Goal: Transaction & Acquisition: Purchase product/service

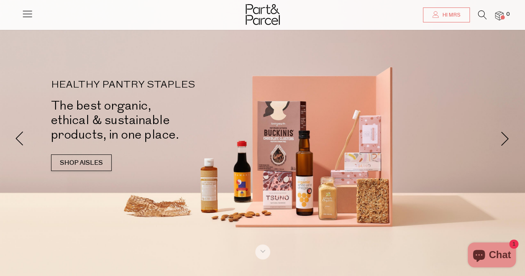
scroll to position [2, 0]
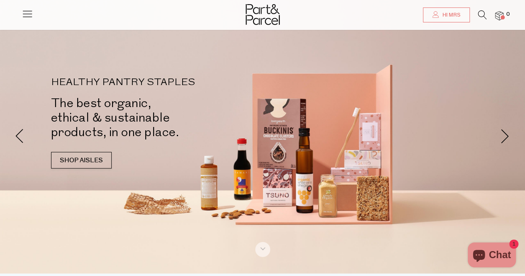
click at [502, 21] on div at bounding box center [262, 12] width 525 height 25
click at [500, 17] on img at bounding box center [499, 16] width 8 height 10
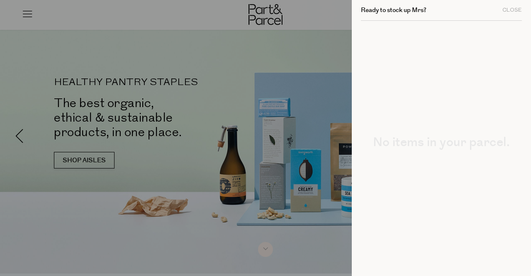
click at [315, 17] on div at bounding box center [265, 138] width 531 height 276
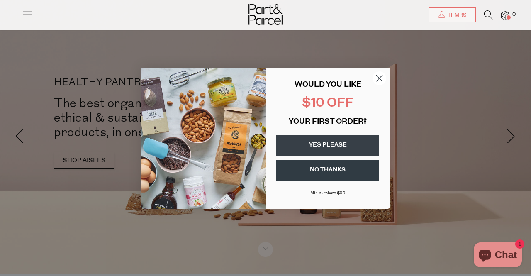
click at [335, 173] on button "NO THANKS" at bounding box center [327, 170] width 103 height 21
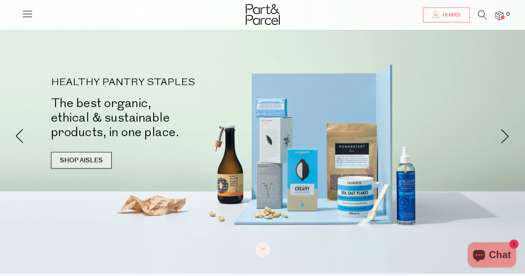
click at [88, 156] on link "SHOP AISLES" at bounding box center [81, 160] width 61 height 17
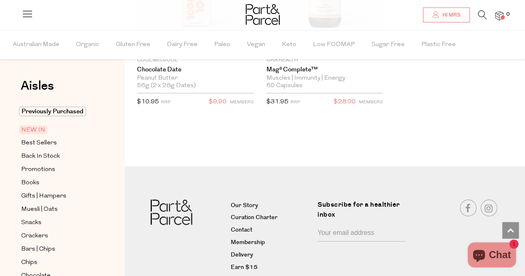
scroll to position [1478, 0]
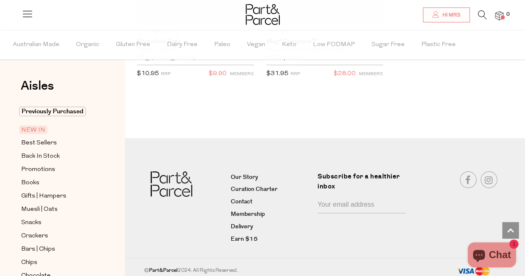
click at [34, 129] on span "NEW IN" at bounding box center [33, 129] width 28 height 9
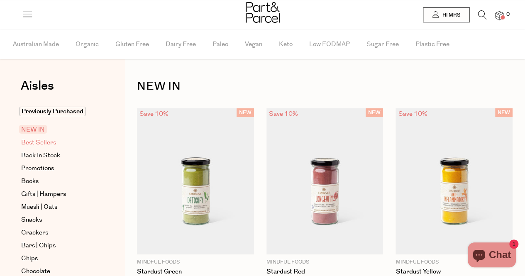
click at [30, 143] on span "Best Sellers" at bounding box center [38, 143] width 35 height 10
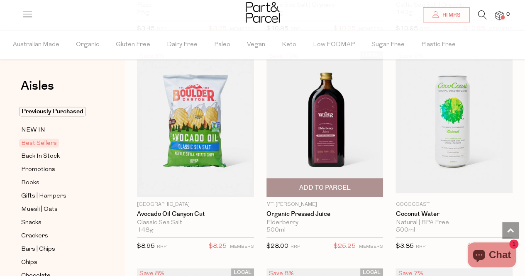
scroll to position [483, 0]
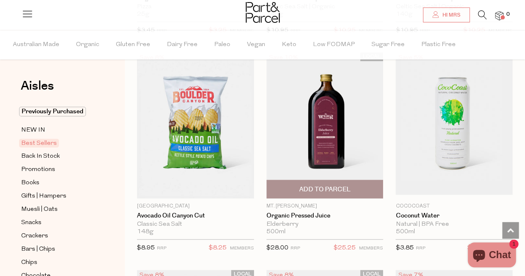
click at [325, 188] on span "Add To Parcel" at bounding box center [324, 189] width 51 height 9
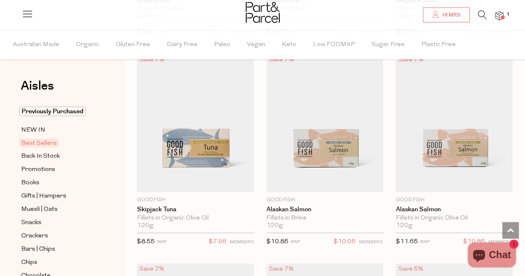
scroll to position [908, 0]
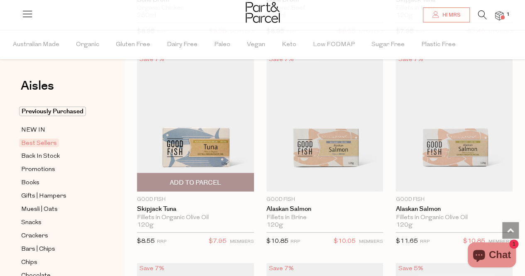
click at [197, 178] on span "Add To Parcel" at bounding box center [195, 182] width 51 height 9
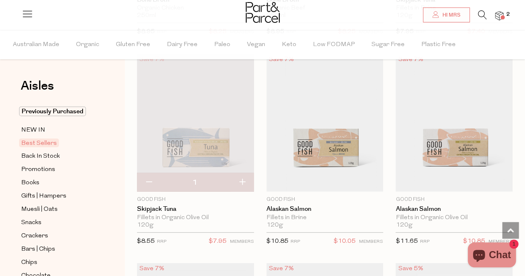
click at [241, 181] on button "button" at bounding box center [242, 182] width 24 height 18
type input "2"
click at [243, 179] on button "button" at bounding box center [242, 182] width 24 height 18
type input "3"
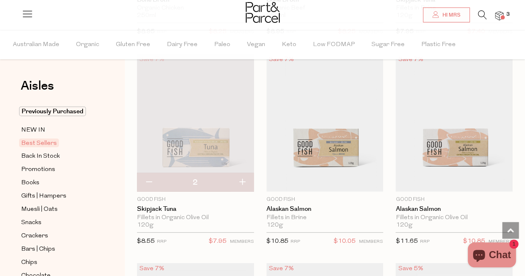
type input "3"
click at [243, 179] on button "button" at bounding box center [242, 182] width 24 height 18
type input "4"
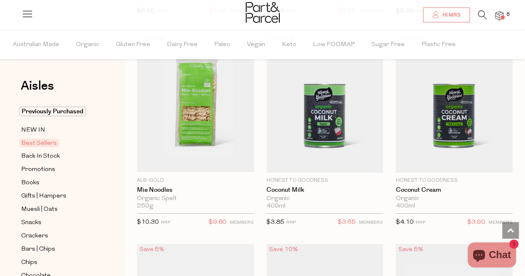
scroll to position [1348, 0]
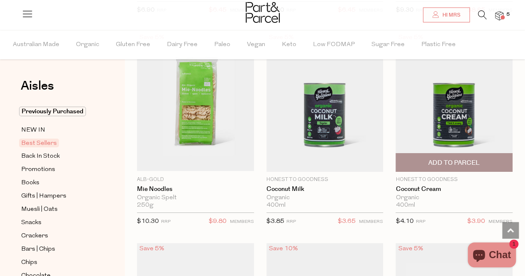
click at [465, 163] on span "Add To Parcel" at bounding box center [454, 163] width 112 height 18
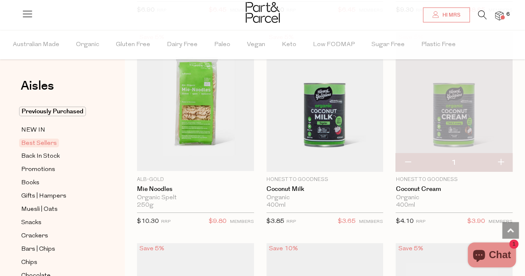
click at [500, 156] on button "button" at bounding box center [501, 163] width 24 height 18
type input "2"
click at [501, 157] on button "button" at bounding box center [501, 163] width 24 height 18
type input "3"
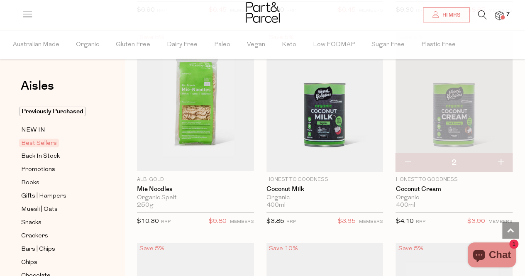
type input "3"
click at [501, 157] on button "button" at bounding box center [501, 163] width 24 height 18
type input "4"
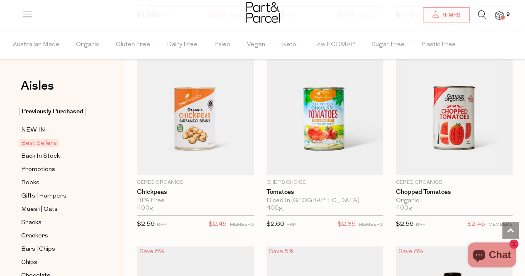
scroll to position [1555, 0]
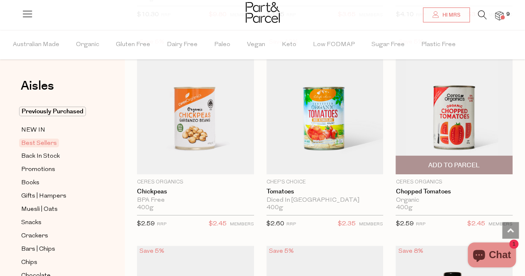
click at [458, 161] on span "Add To Parcel" at bounding box center [453, 165] width 51 height 9
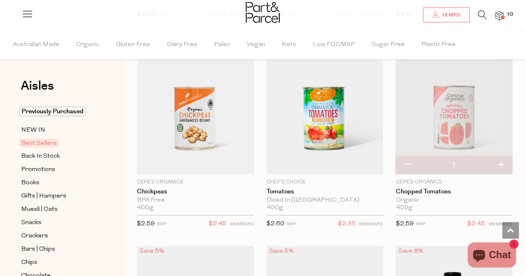
click at [501, 157] on button "button" at bounding box center [501, 165] width 24 height 18
type input "2"
click at [501, 157] on button "button" at bounding box center [501, 165] width 24 height 18
type input "3"
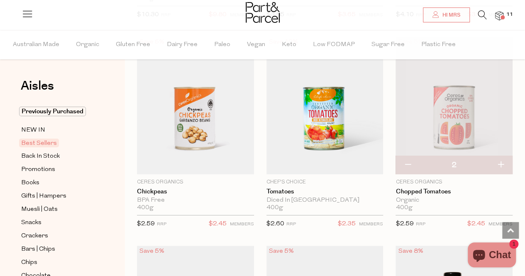
type input "3"
click at [501, 157] on button "button" at bounding box center [501, 165] width 24 height 18
type input "4"
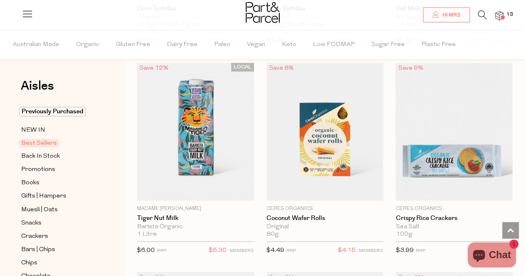
scroll to position [2157, 0]
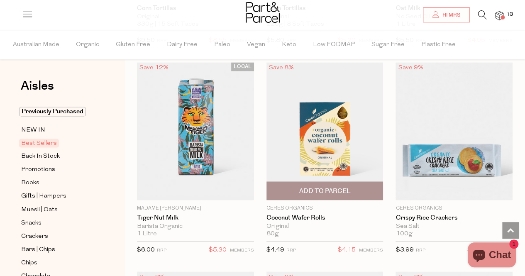
click at [323, 187] on span "Add To Parcel" at bounding box center [324, 191] width 51 height 9
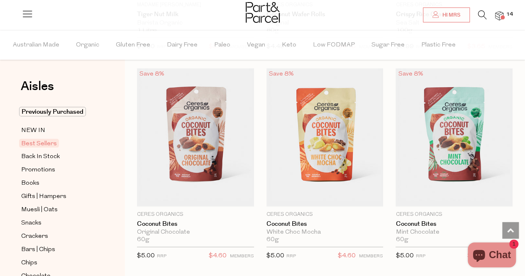
scroll to position [2360, 0]
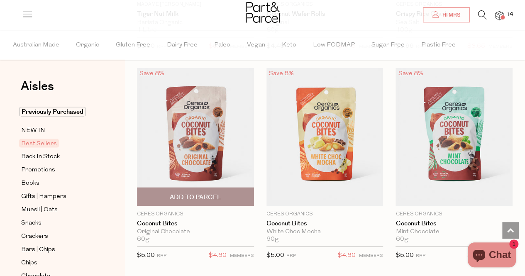
click at [190, 193] on span "Add To Parcel" at bounding box center [195, 197] width 51 height 9
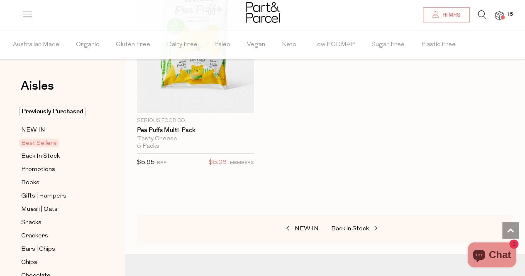
scroll to position [2890, 0]
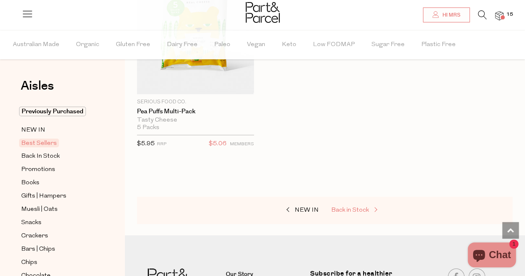
click at [354, 207] on span "Back in Stock" at bounding box center [350, 210] width 38 height 6
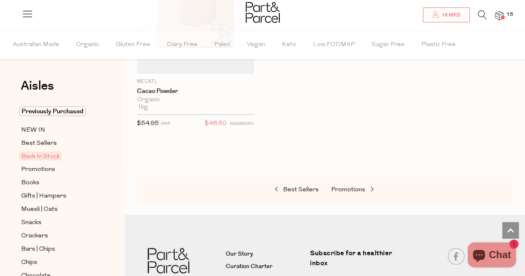
scroll to position [824, 0]
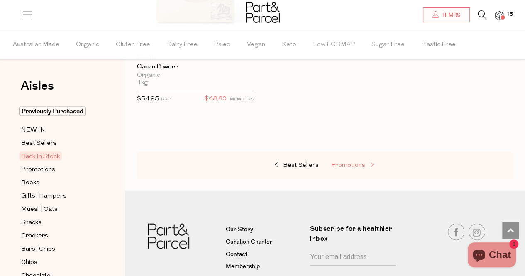
click at [350, 163] on span "Promotions" at bounding box center [348, 165] width 34 height 6
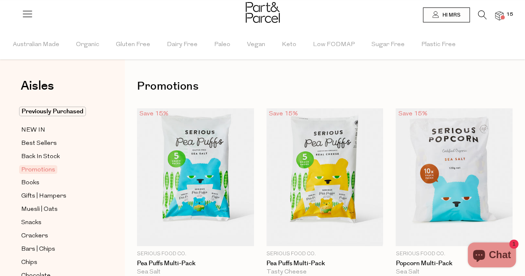
drag, startPoint x: 350, startPoint y: 163, endPoint x: 314, endPoint y: 81, distance: 89.2
click at [314, 81] on h1 "Promotions" at bounding box center [324, 86] width 375 height 19
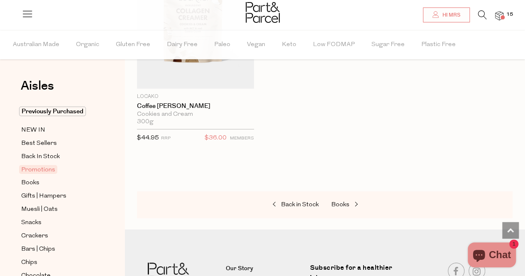
scroll to position [1212, 0]
click at [340, 201] on span "Books" at bounding box center [340, 204] width 18 height 6
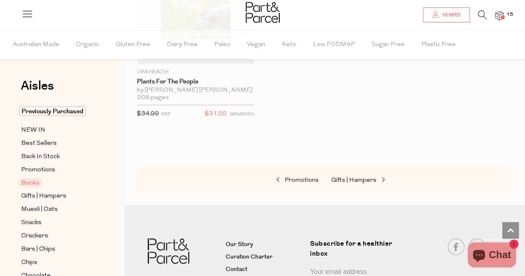
scroll to position [812, 0]
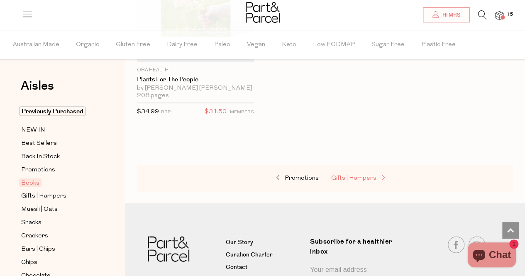
click at [353, 175] on span "Gifts | Hampers" at bounding box center [353, 178] width 45 height 6
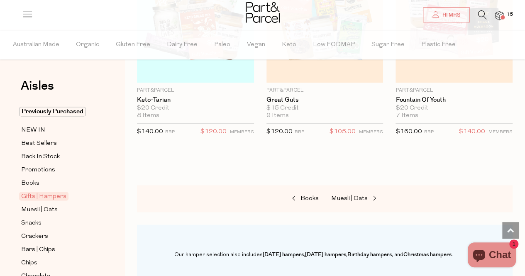
scroll to position [614, 0]
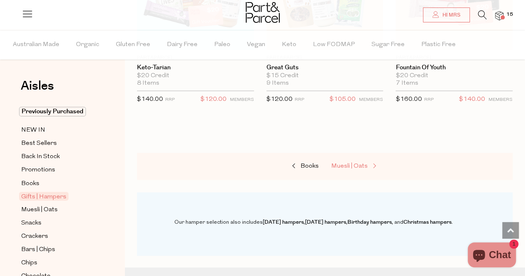
click at [353, 164] on span "Muesli | Oats" at bounding box center [349, 166] width 37 height 6
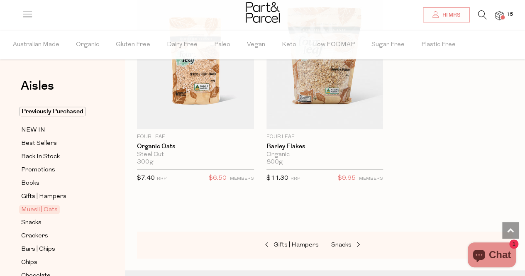
scroll to position [3484, 0]
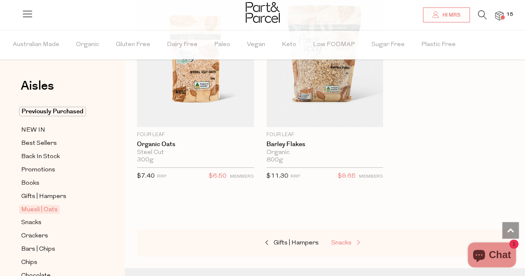
click at [341, 240] on span "Snacks" at bounding box center [341, 243] width 20 height 6
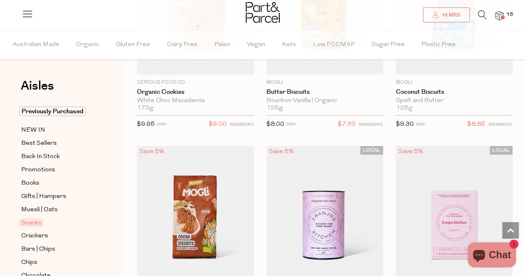
scroll to position [2490, 0]
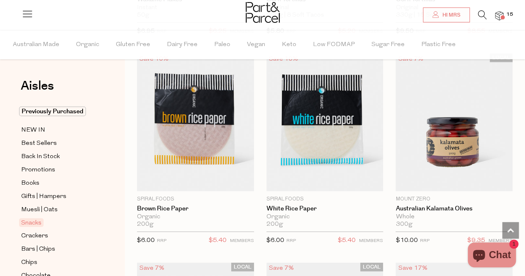
scroll to position [4257, 0]
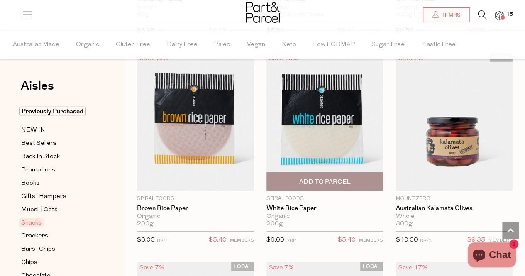
click at [322, 173] on span "Add To Parcel" at bounding box center [325, 182] width 112 height 18
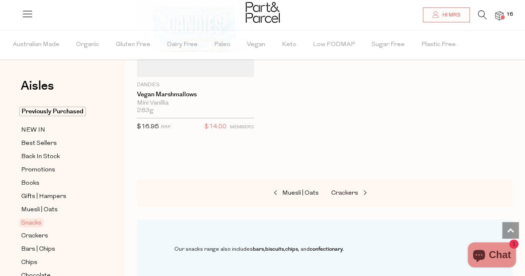
scroll to position [4789, 0]
click at [345, 190] on span "Crackers" at bounding box center [344, 193] width 27 height 6
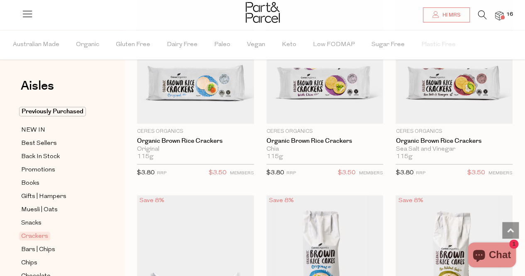
scroll to position [541, 0]
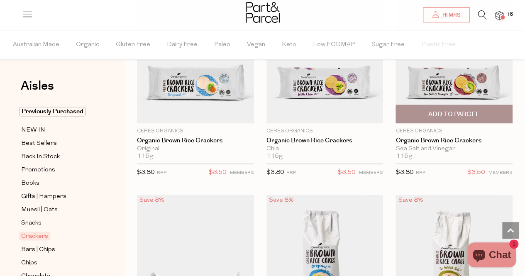
click at [448, 115] on span "Add To Parcel" at bounding box center [453, 114] width 51 height 9
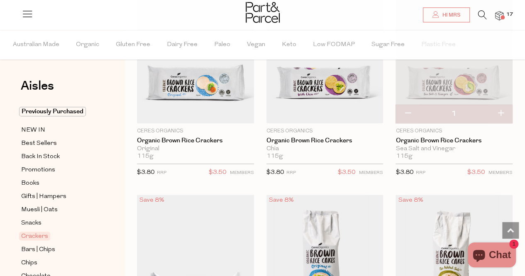
click at [501, 111] on button "button" at bounding box center [501, 114] width 24 height 18
type input "2"
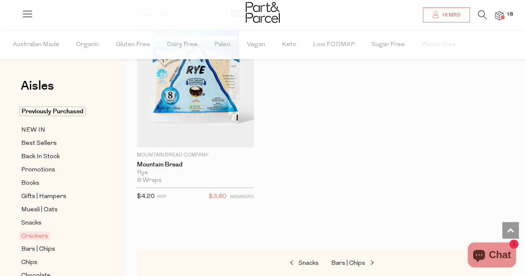
scroll to position [2694, 0]
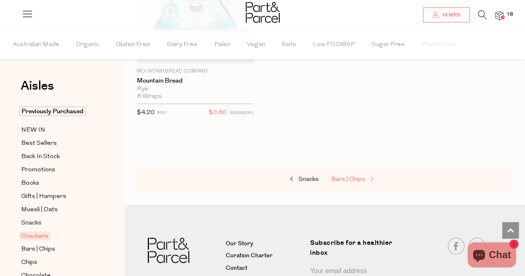
click at [350, 176] on span "Bars | Chips" at bounding box center [348, 179] width 34 height 6
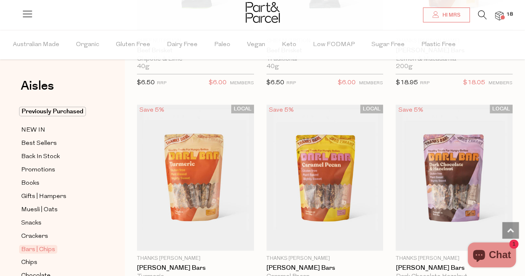
scroll to position [1696, 0]
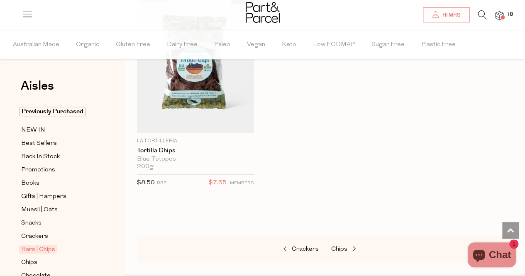
scroll to position [4983, 0]
click at [341, 246] on span "Chips" at bounding box center [339, 249] width 16 height 6
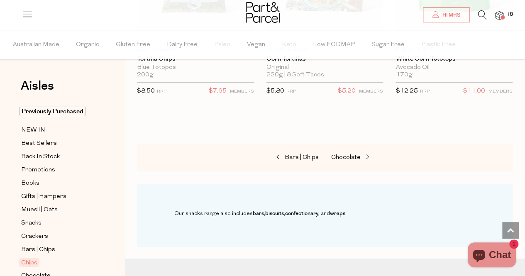
scroll to position [1276, 0]
click at [348, 154] on span "Chocolate" at bounding box center [345, 157] width 29 height 6
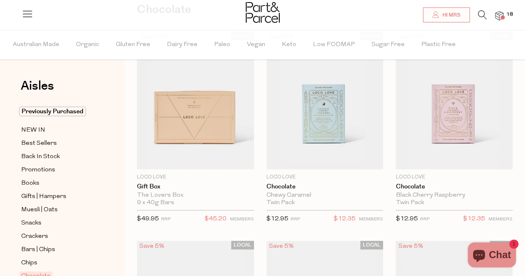
scroll to position [75, 0]
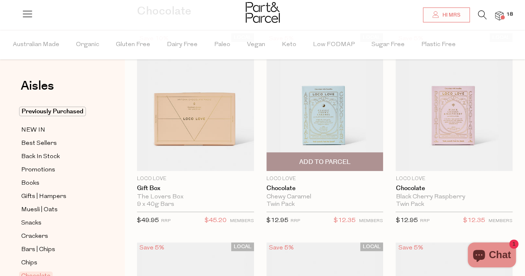
click at [323, 159] on span "Add To Parcel" at bounding box center [324, 162] width 51 height 9
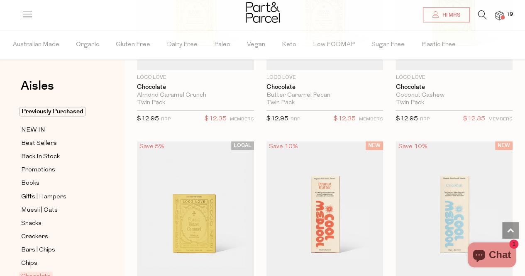
scroll to position [685, 0]
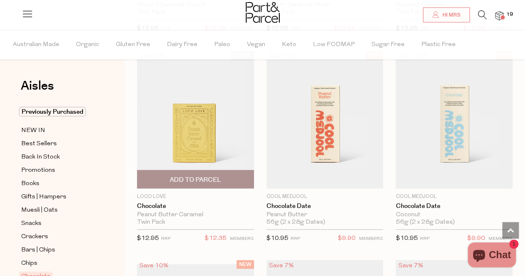
click at [196, 171] on span "Add To Parcel" at bounding box center [195, 179] width 112 height 18
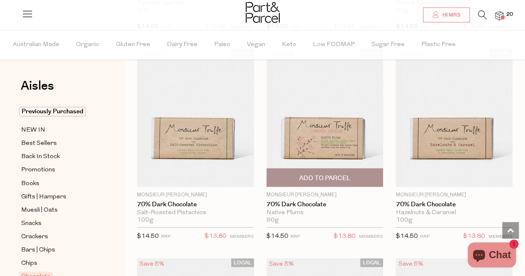
scroll to position [2187, 0]
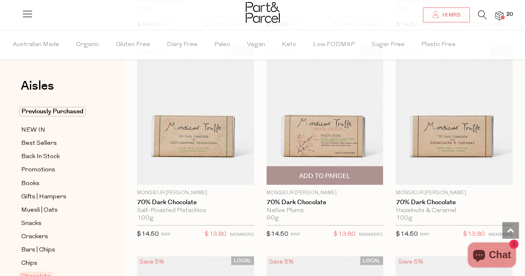
click at [317, 171] on span "Add To Parcel" at bounding box center [324, 175] width 51 height 9
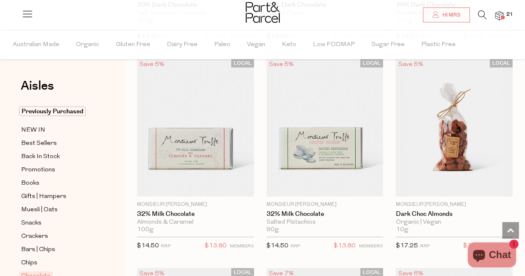
scroll to position [2384, 0]
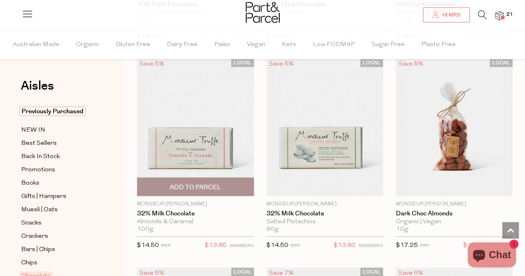
click at [192, 183] on span "Add To Parcel" at bounding box center [195, 187] width 51 height 9
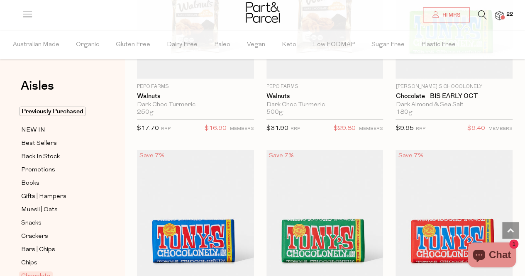
scroll to position [2711, 0]
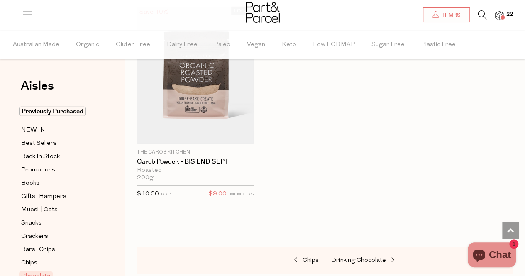
scroll to position [4112, 0]
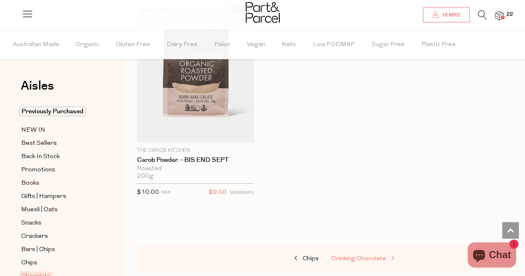
click at [358, 256] on span "Drinking Chocolate" at bounding box center [358, 259] width 55 height 6
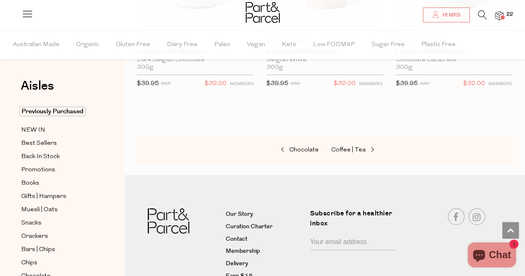
scroll to position [1283, 0]
click at [354, 146] on span "Coffee | Tea" at bounding box center [348, 149] width 34 height 6
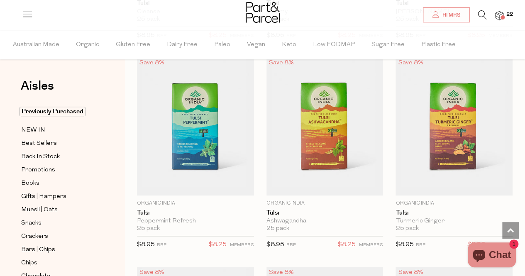
scroll to position [1943, 0]
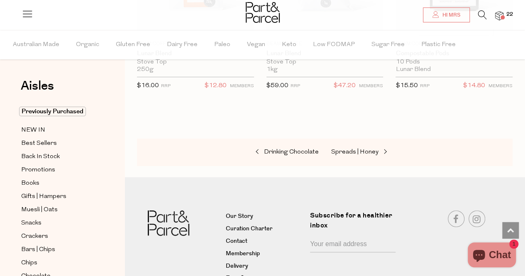
scroll to position [6352, 0]
click at [349, 149] on span "Spreads | Honey" at bounding box center [354, 152] width 47 height 6
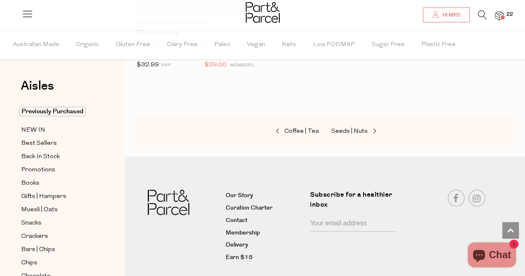
scroll to position [3386, 0]
click at [351, 128] on span "Seeds | Nuts" at bounding box center [349, 131] width 37 height 6
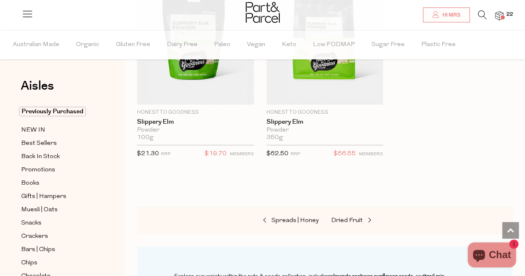
scroll to position [3290, 0]
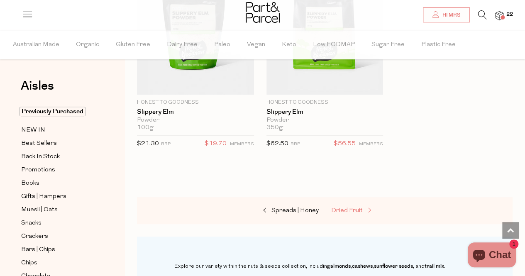
click at [345, 207] on span "Dried Fruit" at bounding box center [347, 210] width 32 height 6
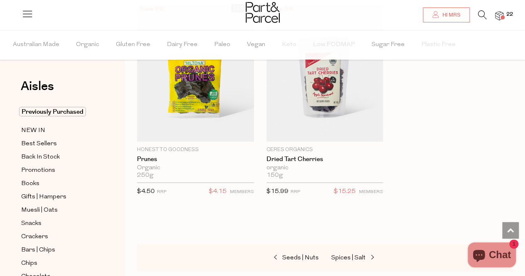
scroll to position [731, 0]
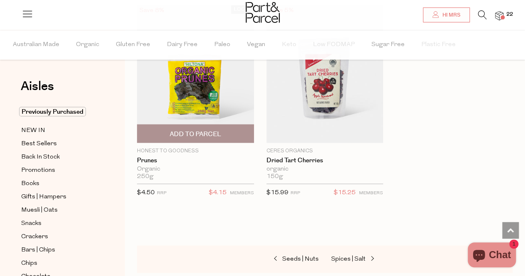
click at [195, 132] on span "Add To Parcel" at bounding box center [195, 133] width 51 height 9
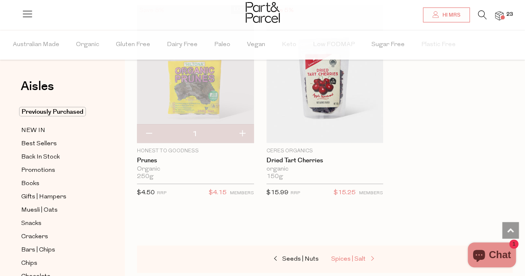
click at [350, 256] on span "Spices | Salt" at bounding box center [348, 259] width 34 height 6
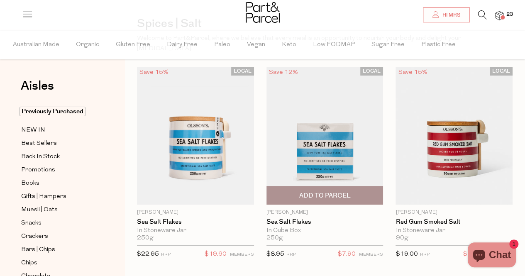
scroll to position [62, 0]
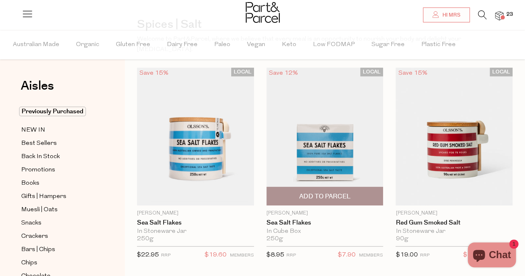
click at [325, 192] on span "Add To Parcel" at bounding box center [324, 196] width 51 height 9
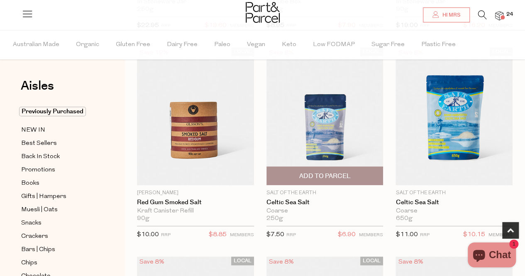
scroll to position [290, 0]
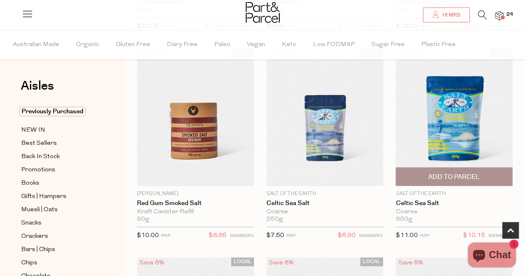
click at [459, 173] on span "Add To Parcel" at bounding box center [453, 177] width 51 height 9
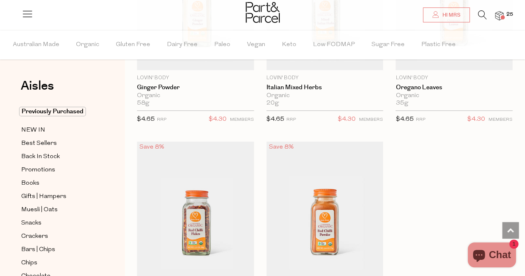
scroll to position [3336, 0]
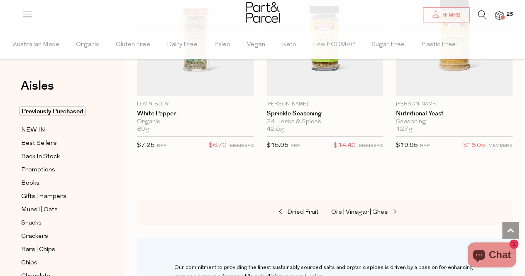
scroll to position [3938, 0]
click at [366, 209] on span "Oils | Vinegar | Ghee" at bounding box center [359, 212] width 57 height 6
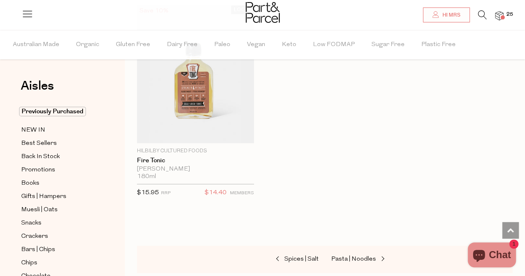
scroll to position [3291, 0]
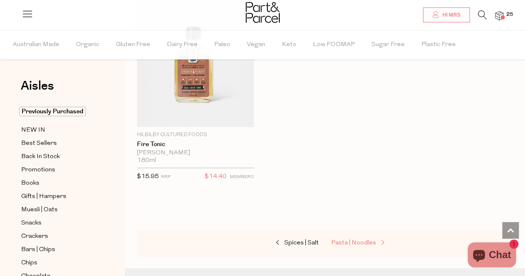
click at [356, 240] on span "Pasta | Noodles" at bounding box center [353, 243] width 45 height 6
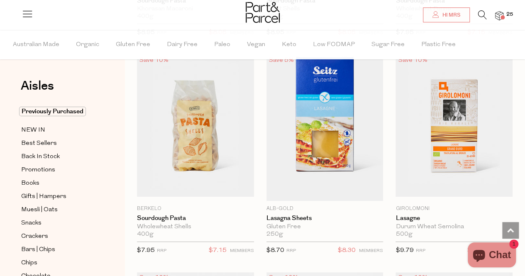
scroll to position [1524, 0]
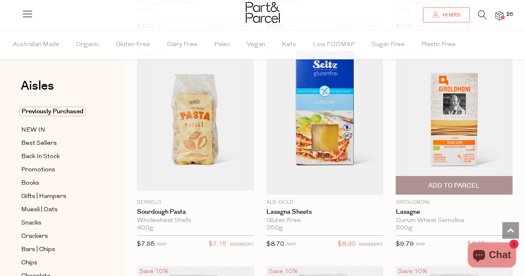
click at [457, 181] on span "Add To Parcel" at bounding box center [453, 185] width 51 height 9
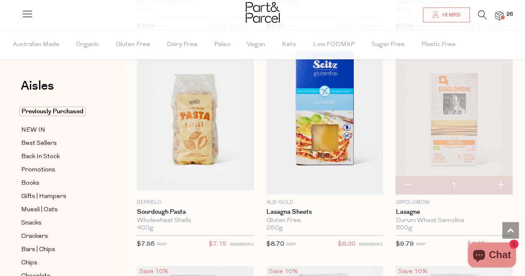
click at [501, 177] on button "button" at bounding box center [501, 185] width 24 height 18
type input "2"
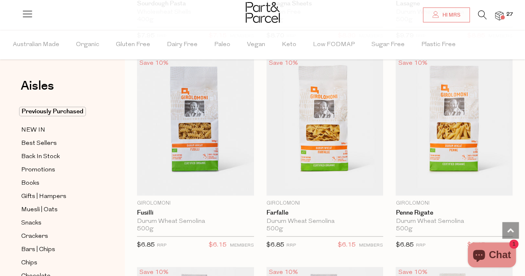
scroll to position [1733, 0]
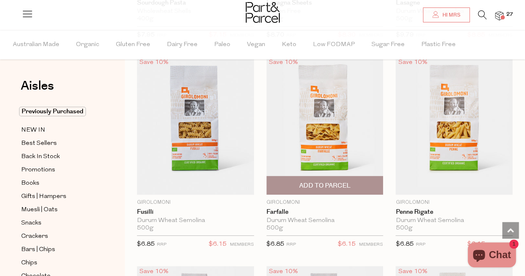
click at [323, 181] on span "Add To Parcel" at bounding box center [324, 185] width 51 height 9
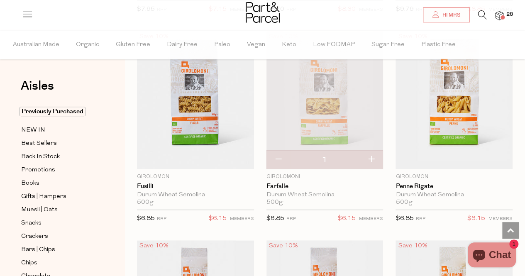
scroll to position [1760, 0]
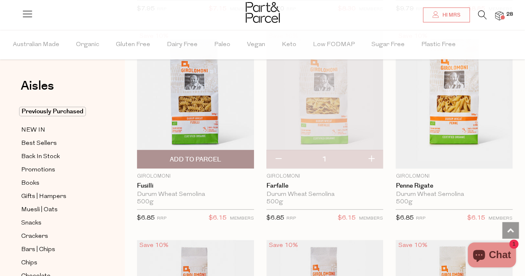
click at [198, 155] on span "Add To Parcel" at bounding box center [195, 159] width 51 height 9
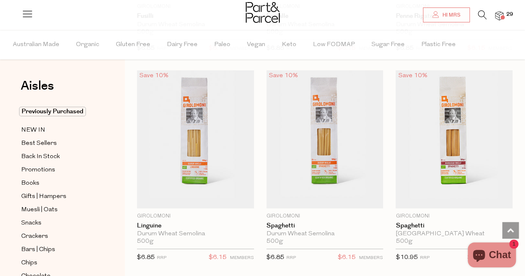
scroll to position [1931, 0]
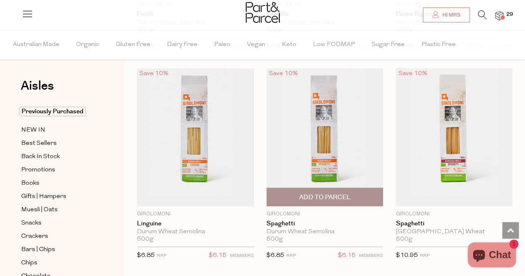
click at [315, 193] on span "Add To Parcel" at bounding box center [324, 197] width 51 height 9
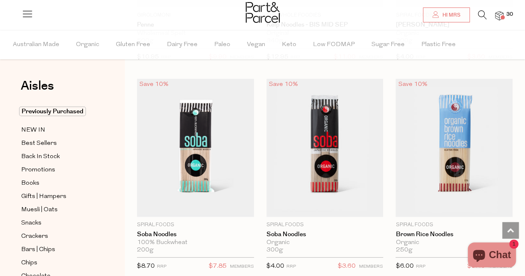
scroll to position [2550, 0]
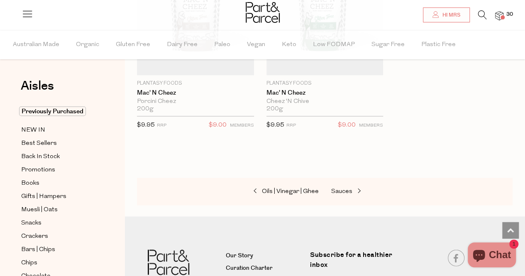
scroll to position [3949, 0]
click at [339, 188] on span "Sauces" at bounding box center [341, 191] width 21 height 6
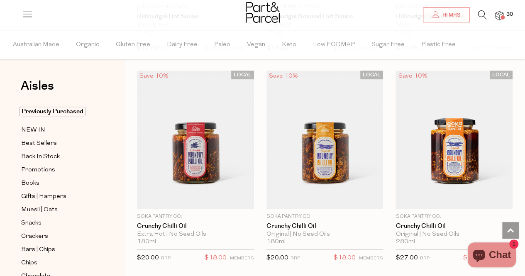
scroll to position [1712, 0]
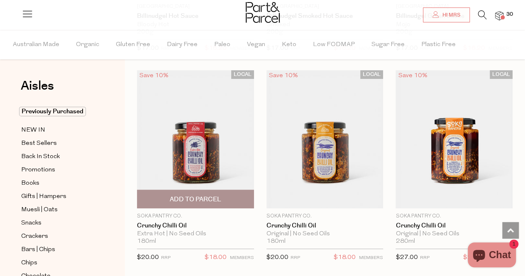
click at [196, 195] on span "Add To Parcel" at bounding box center [195, 199] width 51 height 9
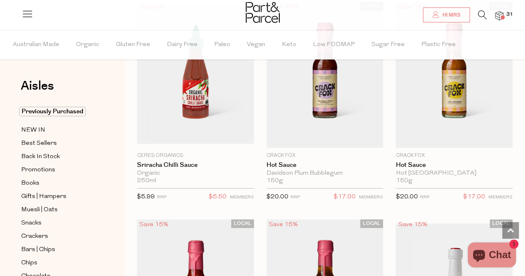
scroll to position [1986, 0]
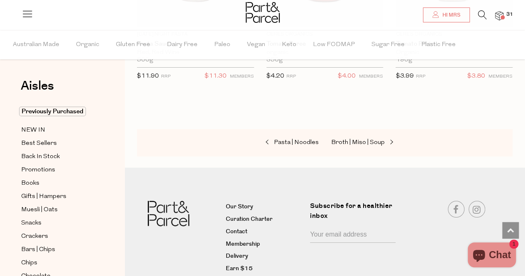
scroll to position [4641, 0]
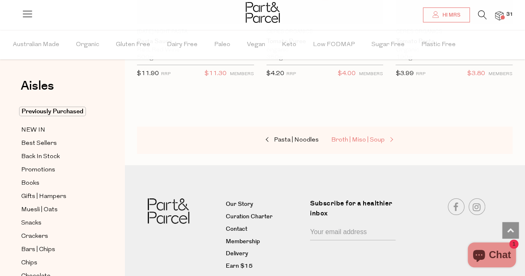
click at [368, 137] on span "Broth | Miso | Soup" at bounding box center [358, 140] width 54 height 6
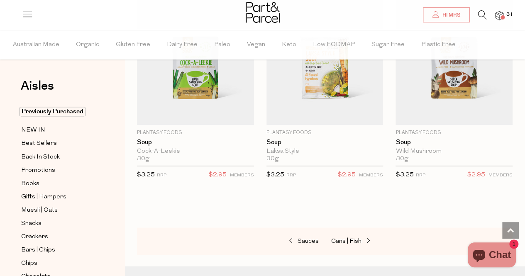
scroll to position [2255, 0]
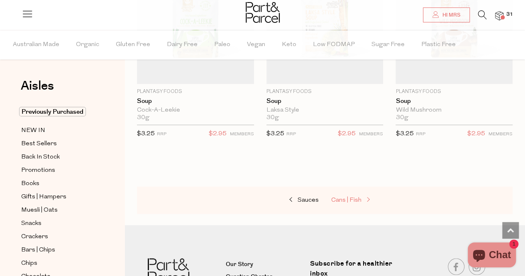
click at [346, 197] on span "Cans | Fish" at bounding box center [346, 200] width 30 height 6
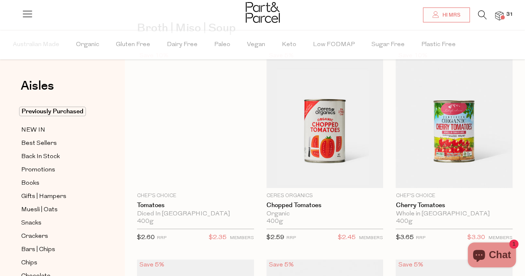
scroll to position [7, 0]
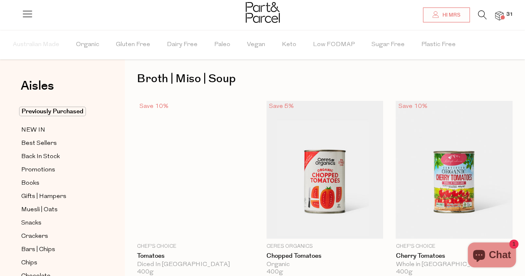
type input "4"
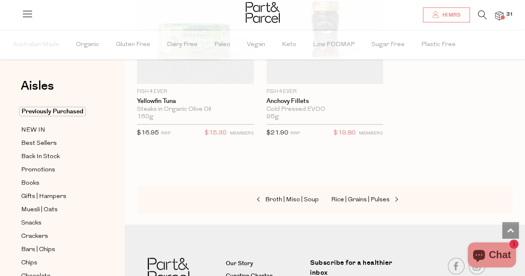
scroll to position [1841, 0]
click at [356, 196] on span "Rice | Grains | Pulses" at bounding box center [360, 199] width 59 height 6
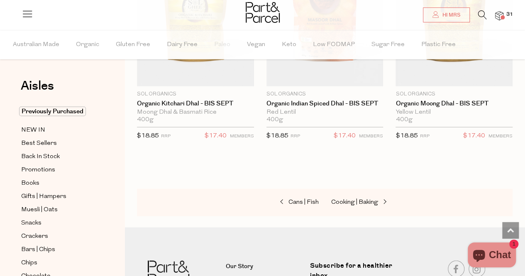
scroll to position [2688, 0]
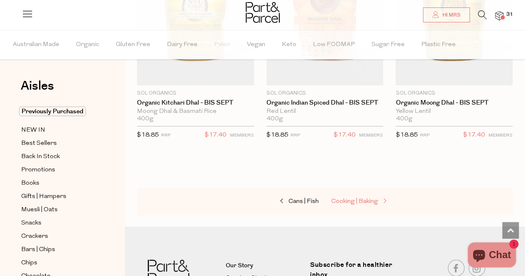
click at [361, 198] on span "Cooking | Baking" at bounding box center [354, 201] width 47 height 6
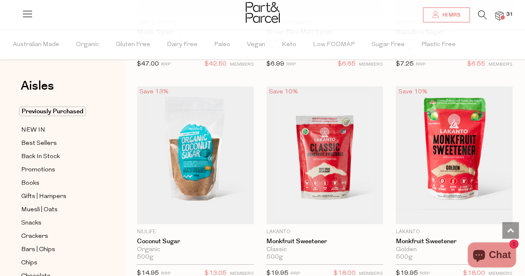
scroll to position [2754, 0]
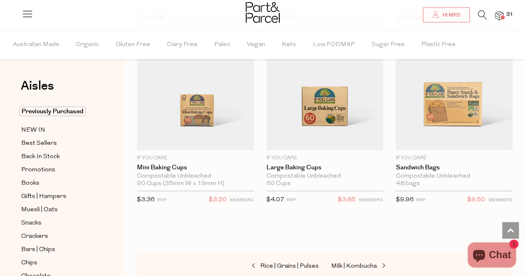
scroll to position [5807, 0]
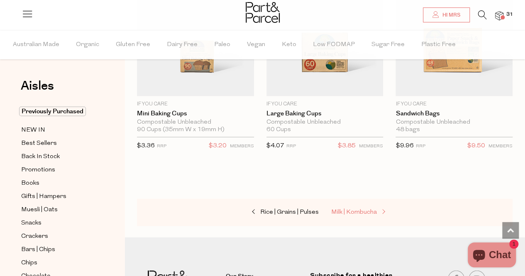
click at [358, 209] on span "Milk | Kombucha" at bounding box center [354, 212] width 46 height 6
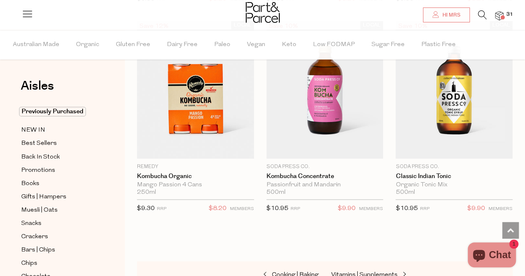
scroll to position [2268, 0]
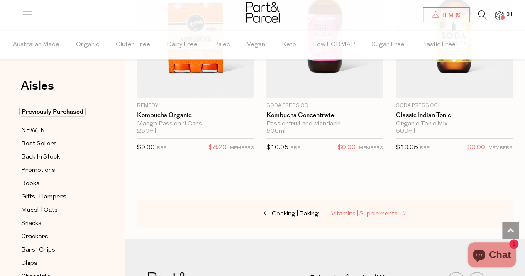
click at [375, 210] on span "Vitamins | Supplements" at bounding box center [364, 213] width 66 height 6
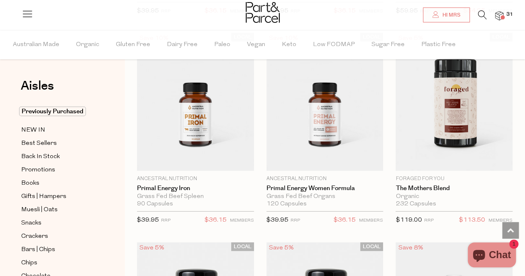
scroll to position [2603, 0]
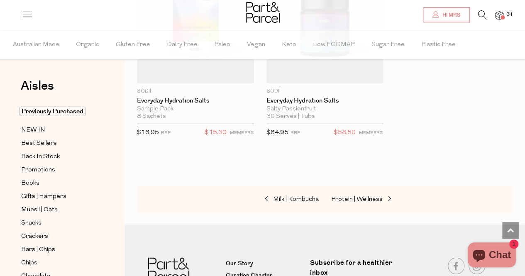
scroll to position [4155, 0]
click at [360, 196] on span "Protein | Wellness" at bounding box center [356, 199] width 51 height 6
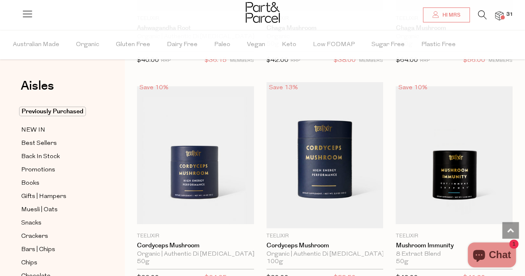
scroll to position [2956, 0]
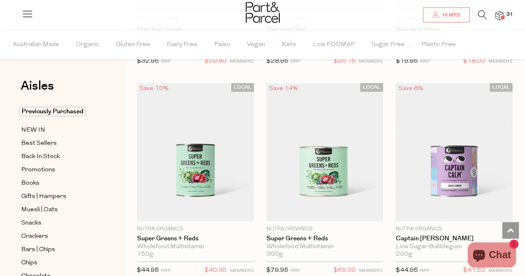
scroll to position [4854, 0]
